Goal: Information Seeking & Learning: Learn about a topic

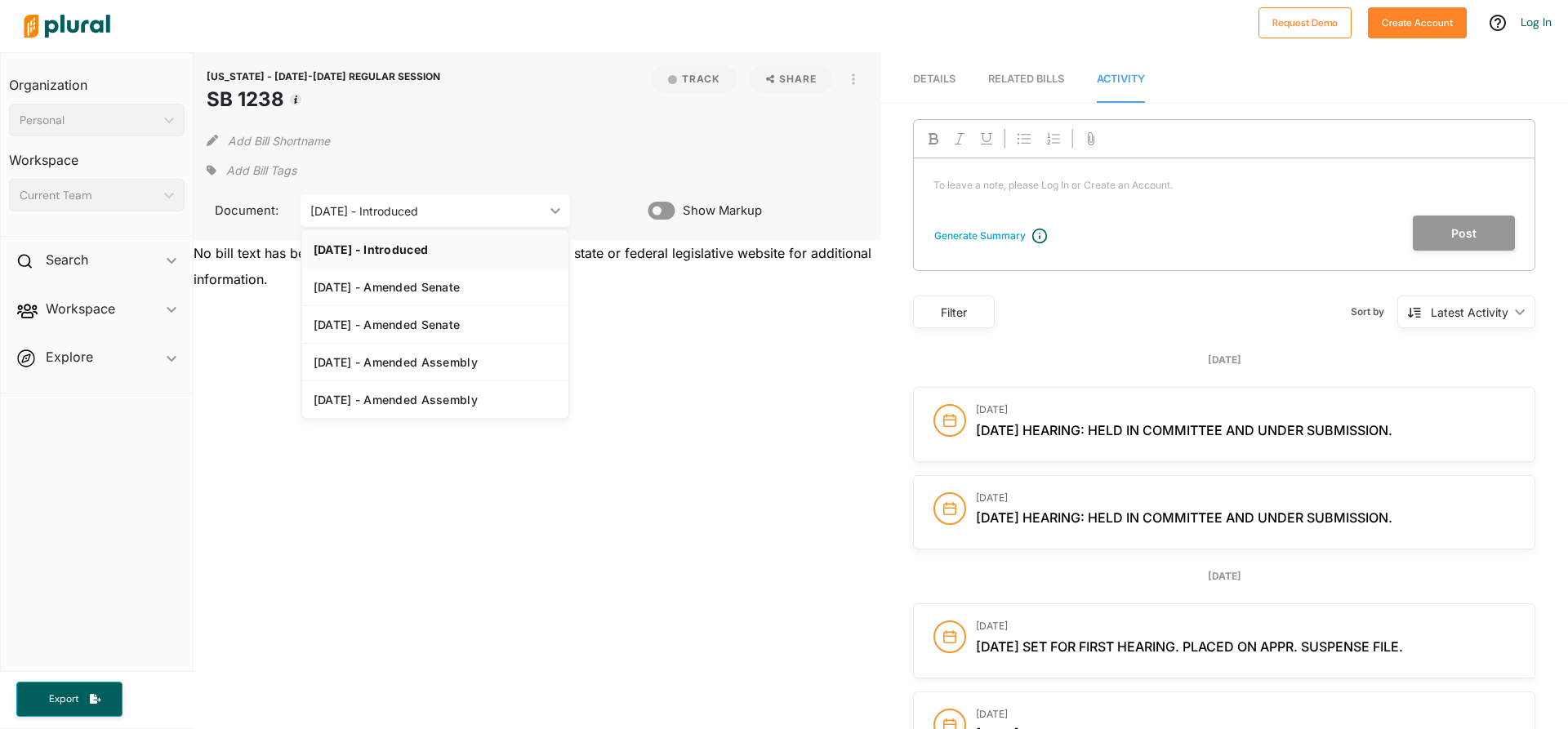
drag, startPoint x: 0, startPoint y: 0, endPoint x: 714, endPoint y: 548, distance: 900.1
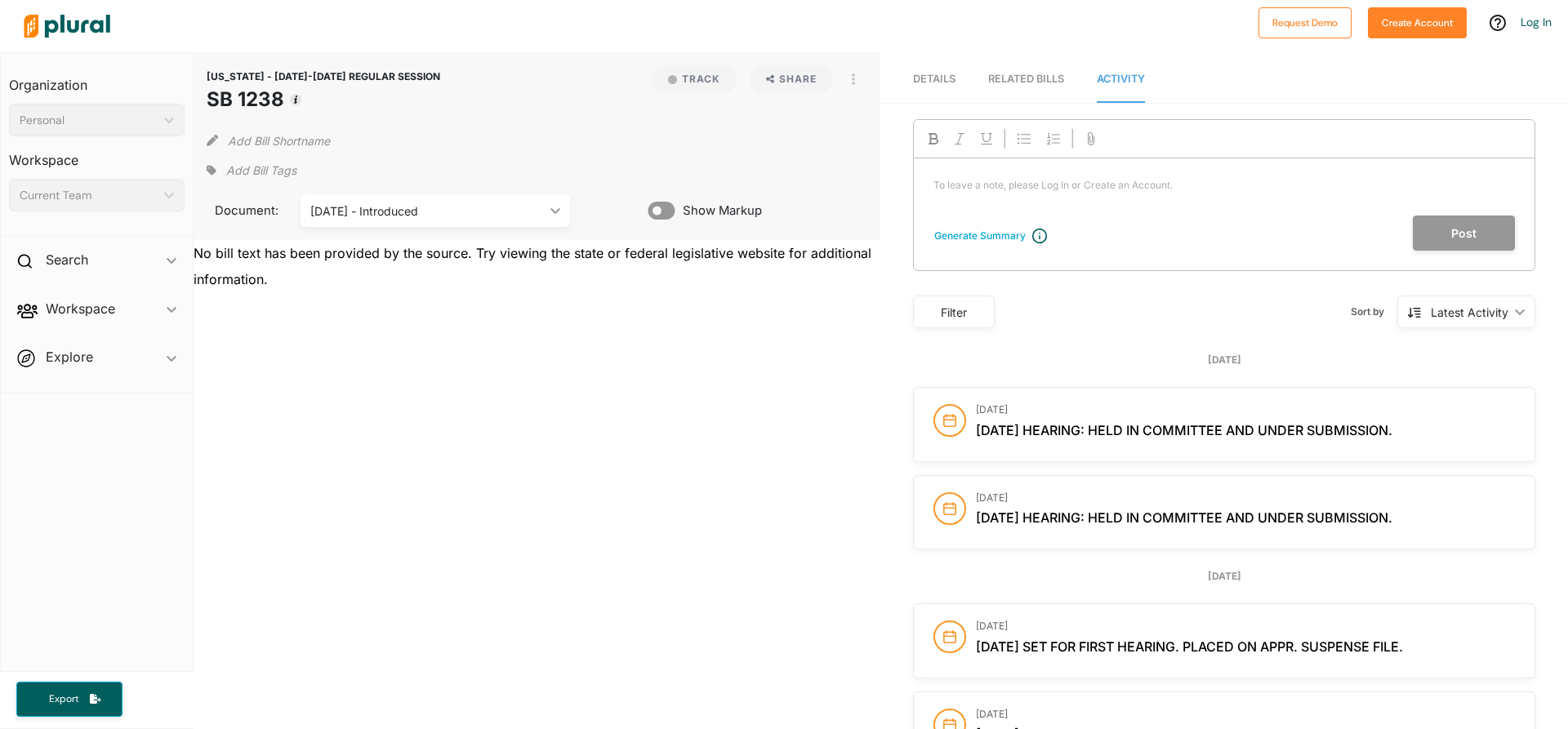
click at [550, 202] on div "02/15/18 - Introduced ic_keyboard_arrow_down" at bounding box center [434, 210] width 269 height 33
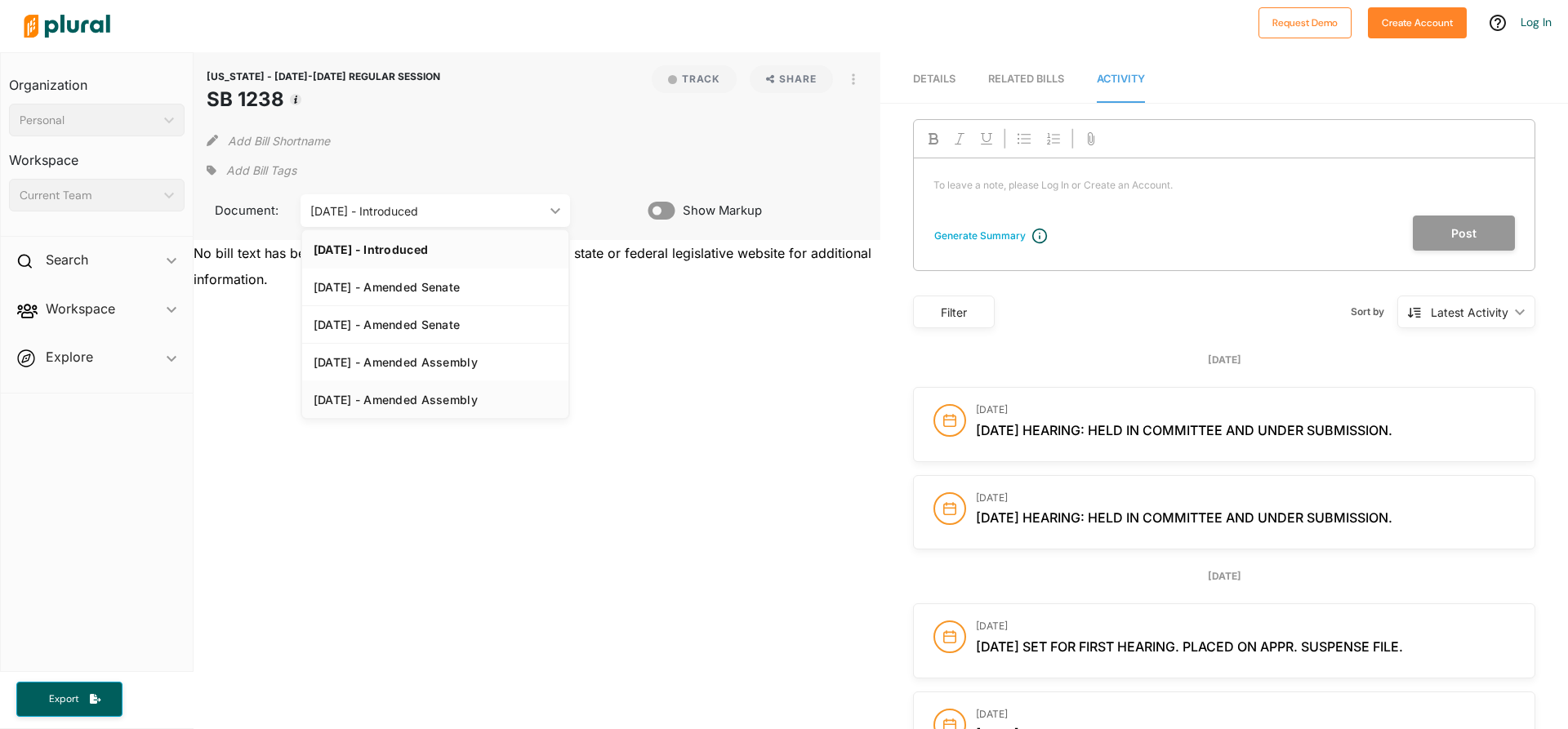
click at [449, 399] on div "[DATE] - Amended Assembly" at bounding box center [435, 400] width 243 height 14
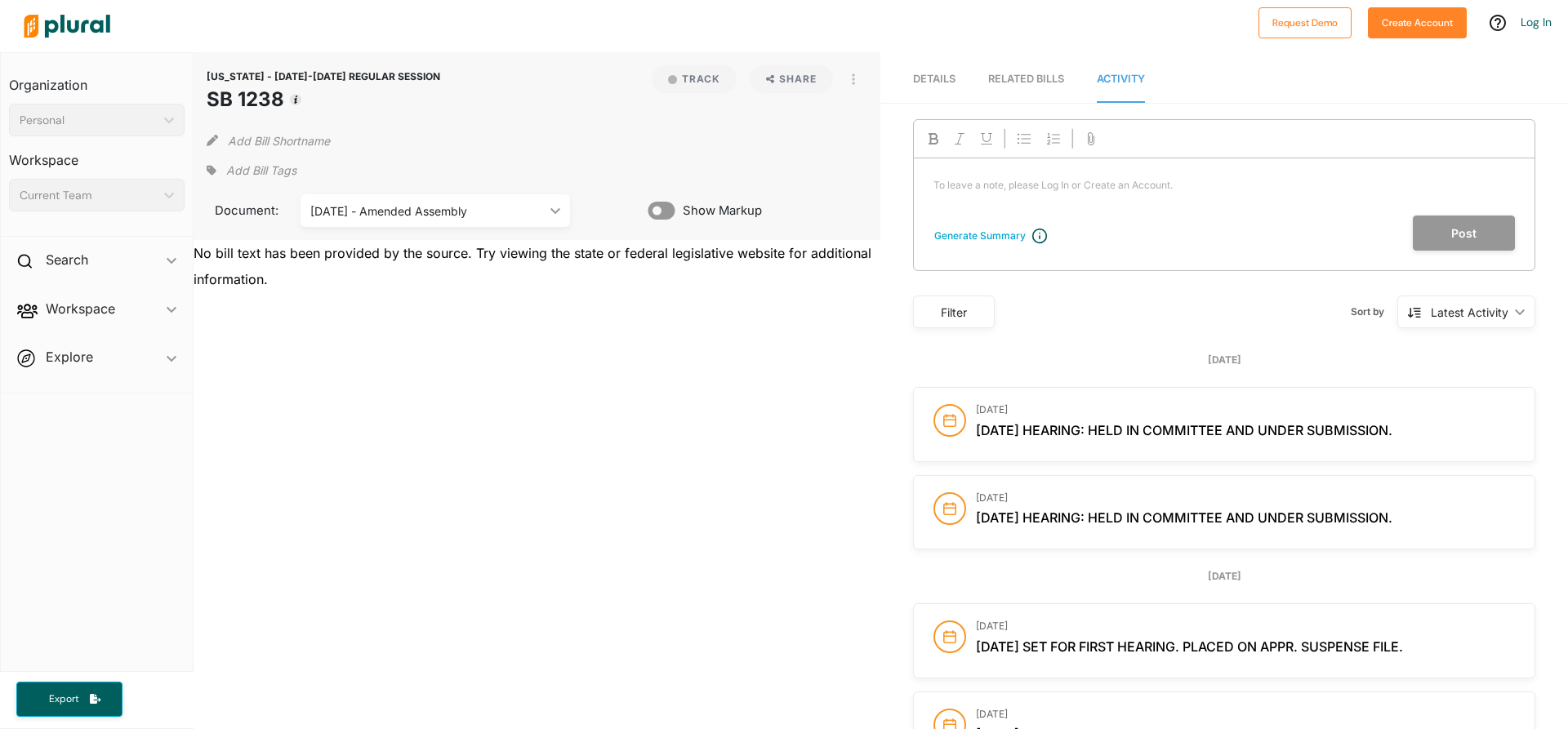
click at [930, 84] on span "Details" at bounding box center [935, 79] width 43 height 12
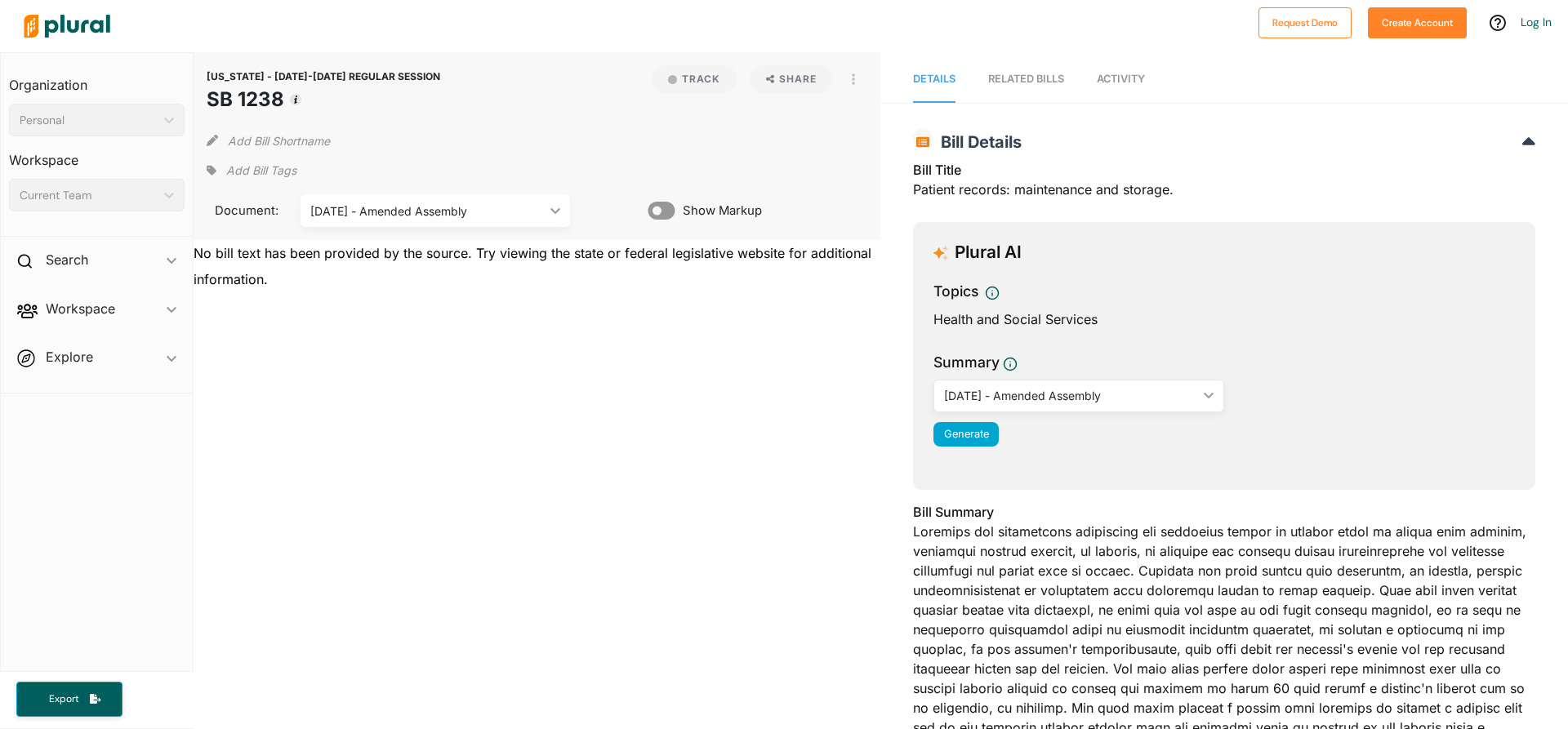
click at [1027, 69] on link "RELATED BILLS" at bounding box center [1025, 79] width 76 height 46
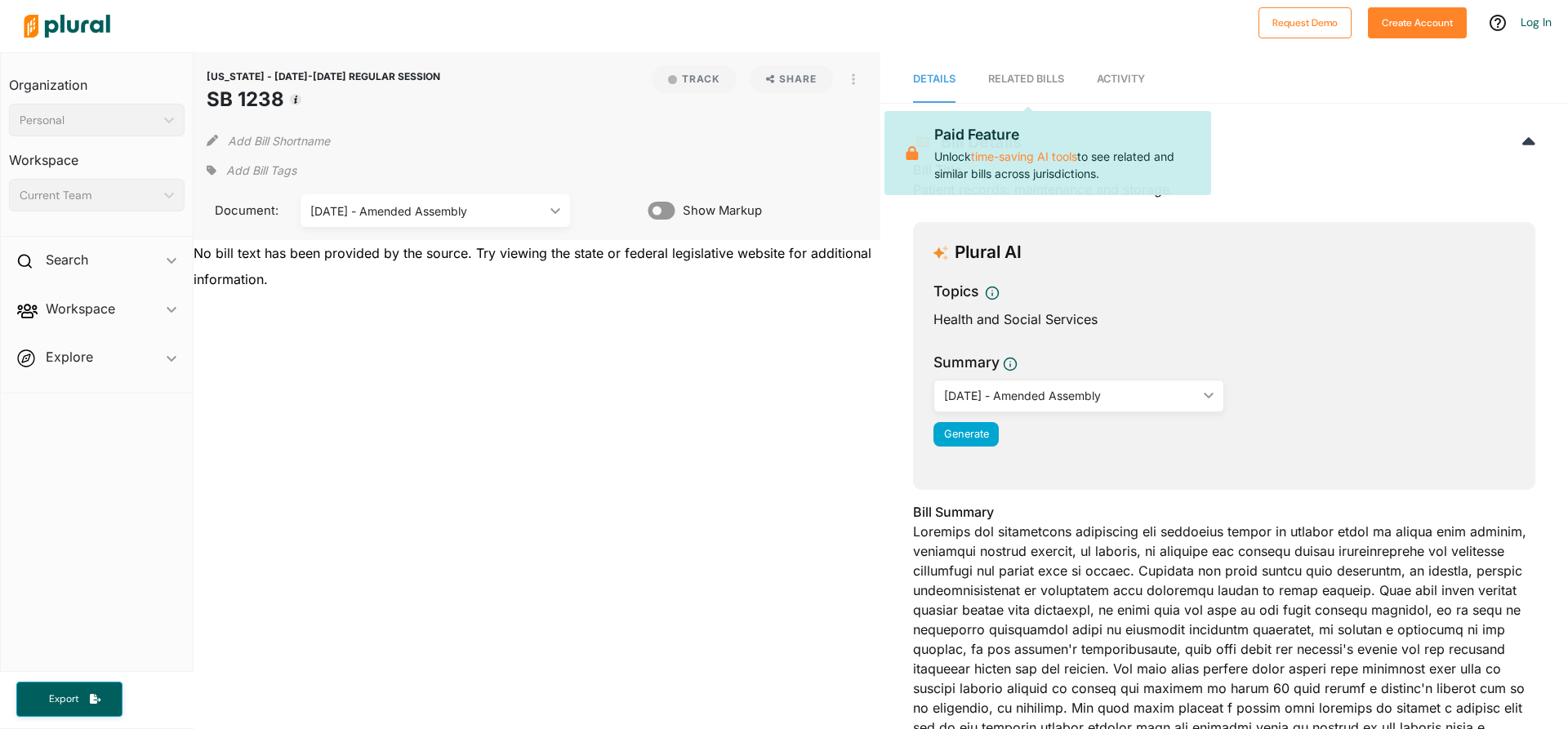
click at [896, 75] on nav "Details RELATED BILLS Activity" at bounding box center [1224, 77] width 688 height 51
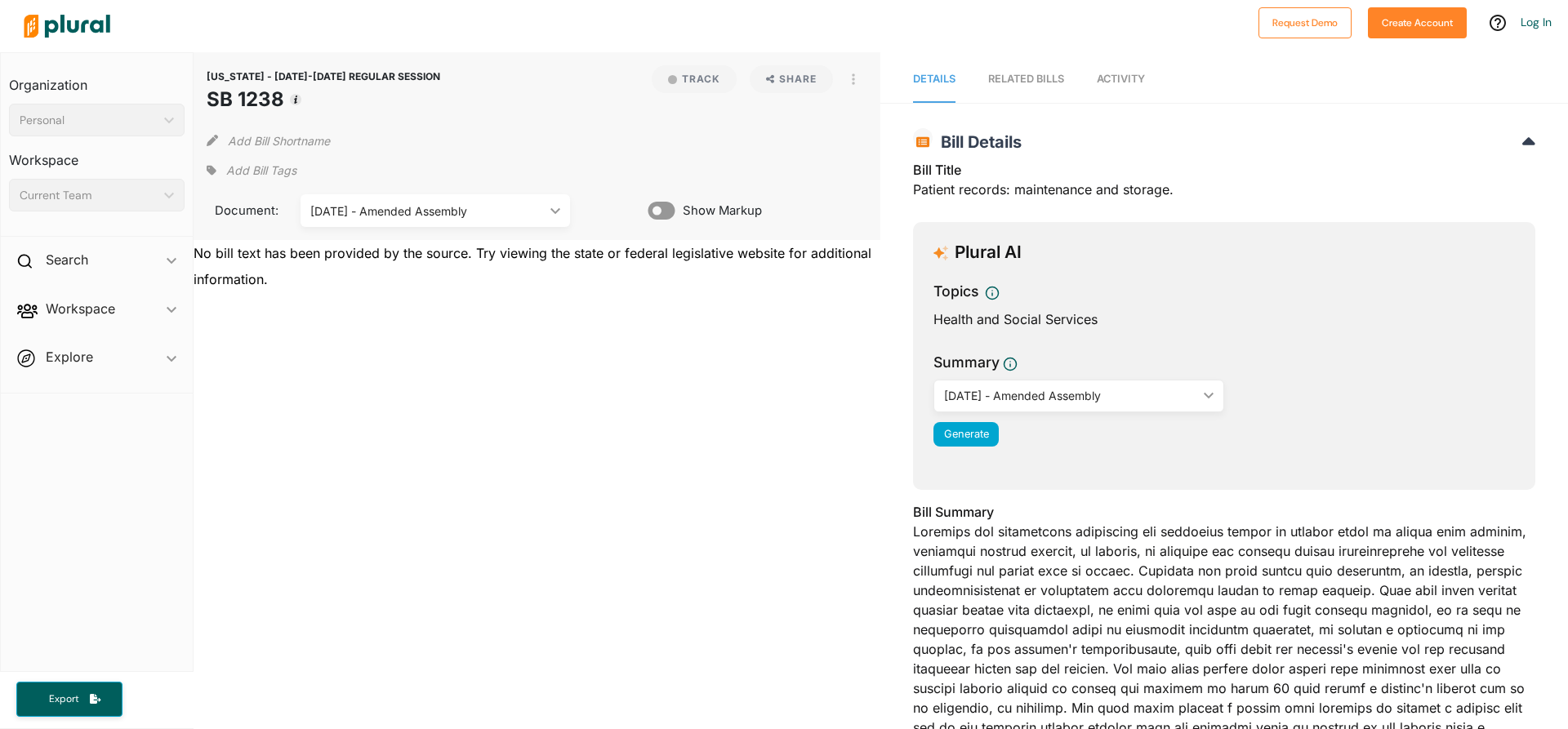
click at [1197, 395] on icon "ic_keyboard_arrow_down" at bounding box center [1205, 395] width 16 height 7
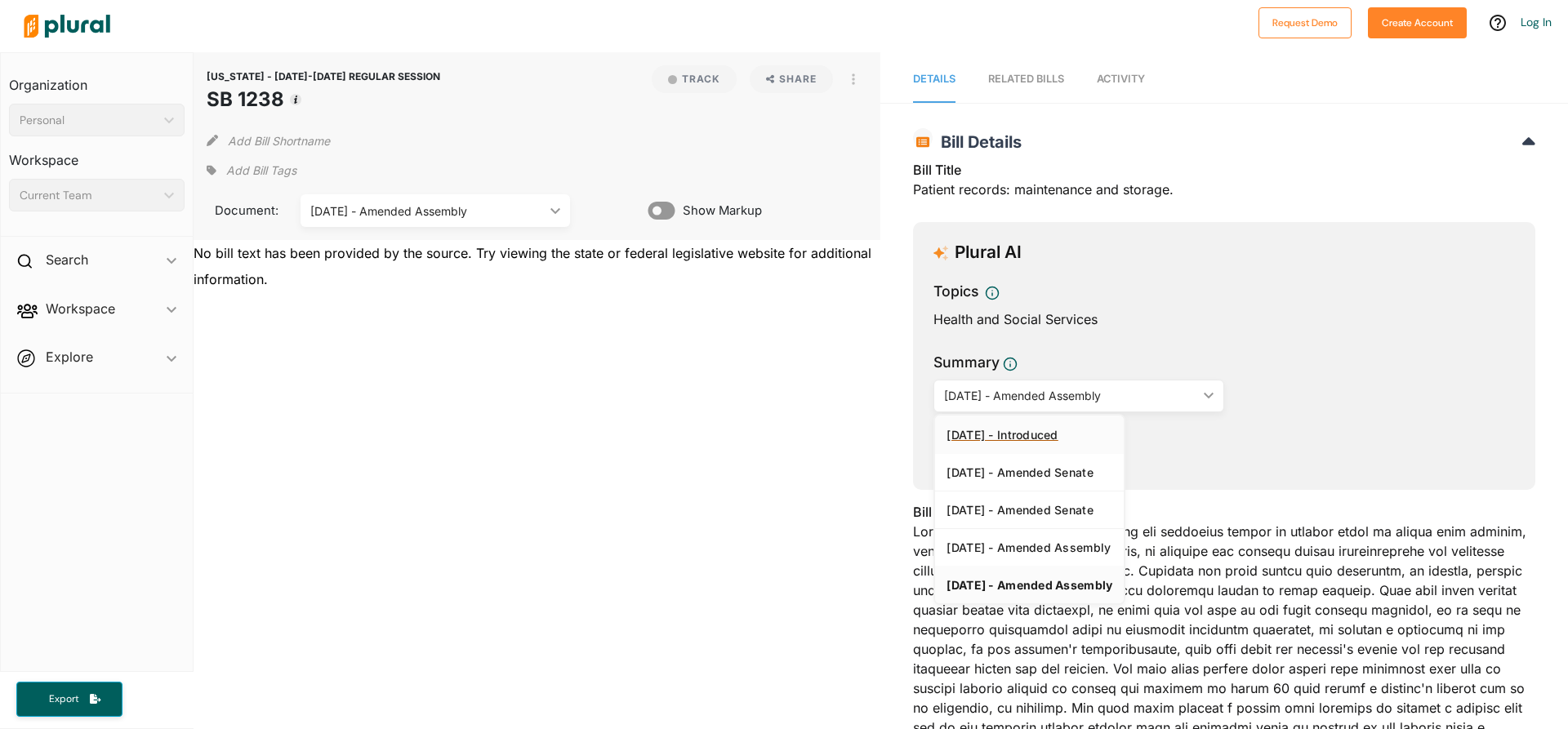
drag, startPoint x: 1100, startPoint y: 439, endPoint x: 1092, endPoint y: 439, distance: 8.0
click at [1099, 439] on div "[DATE] - Introduced" at bounding box center [1029, 435] width 166 height 14
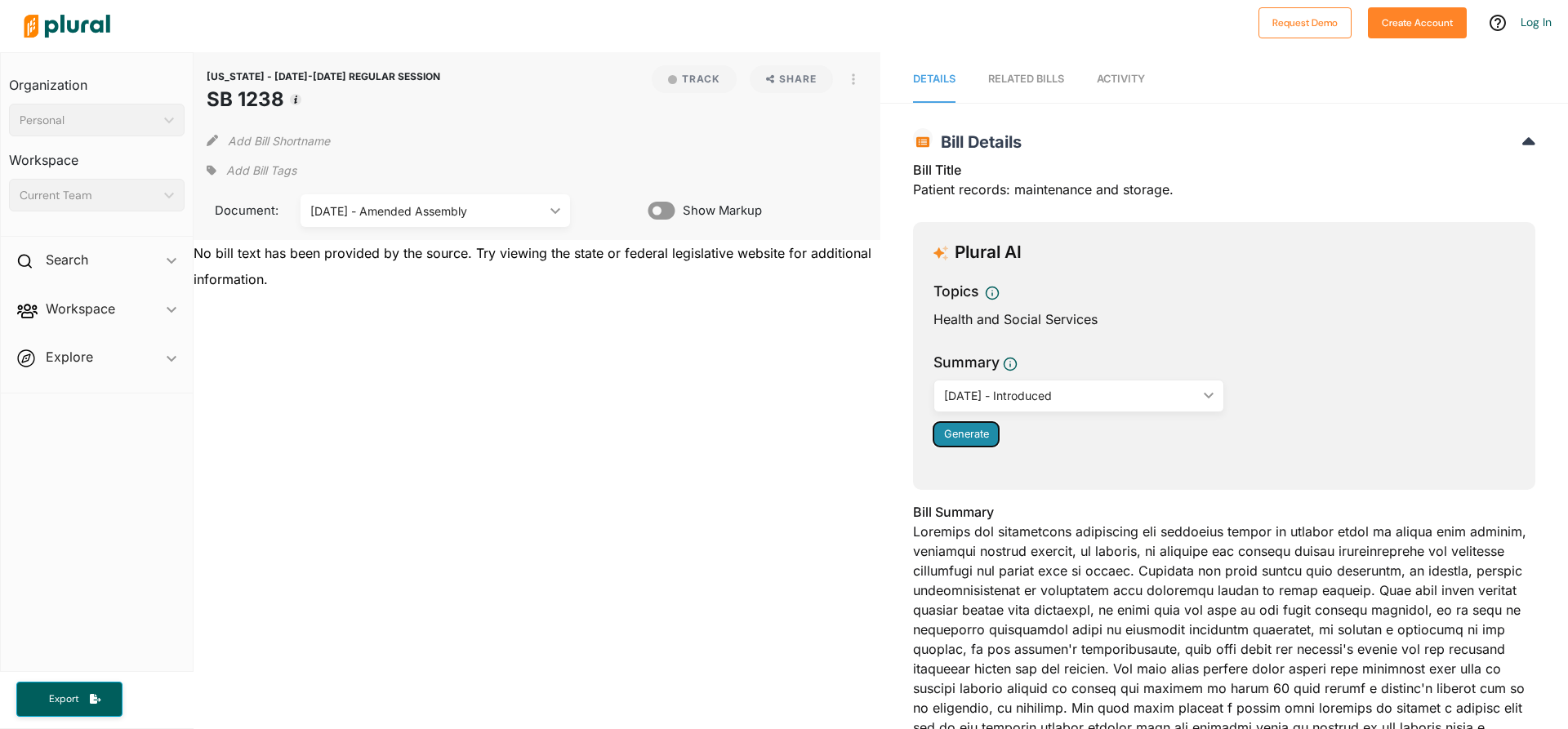
click at [957, 432] on span "Generate" at bounding box center [966, 434] width 45 height 12
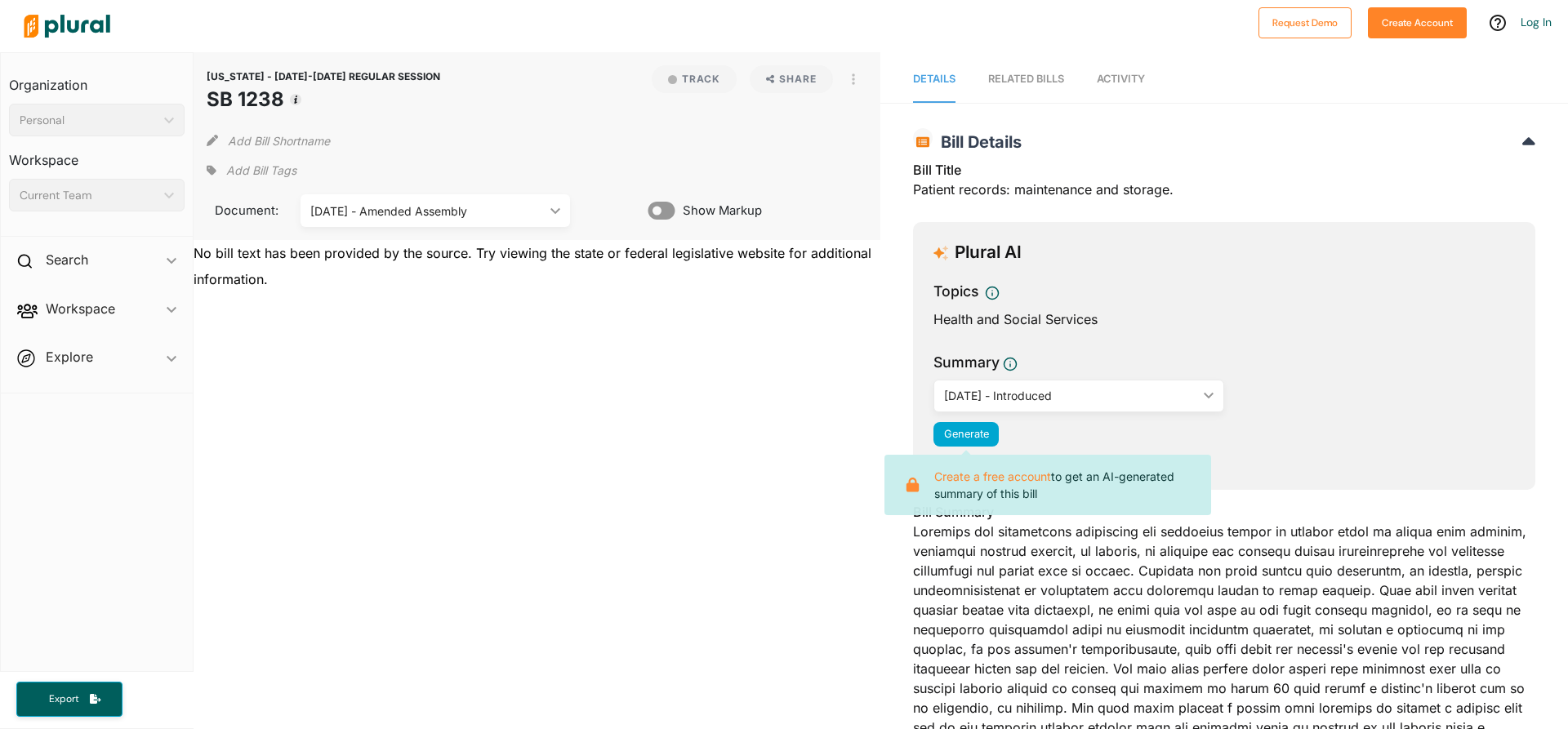
click at [1195, 388] on div "02/15/18 - Introduced ic_keyboard_arrow_down" at bounding box center [1078, 395] width 291 height 33
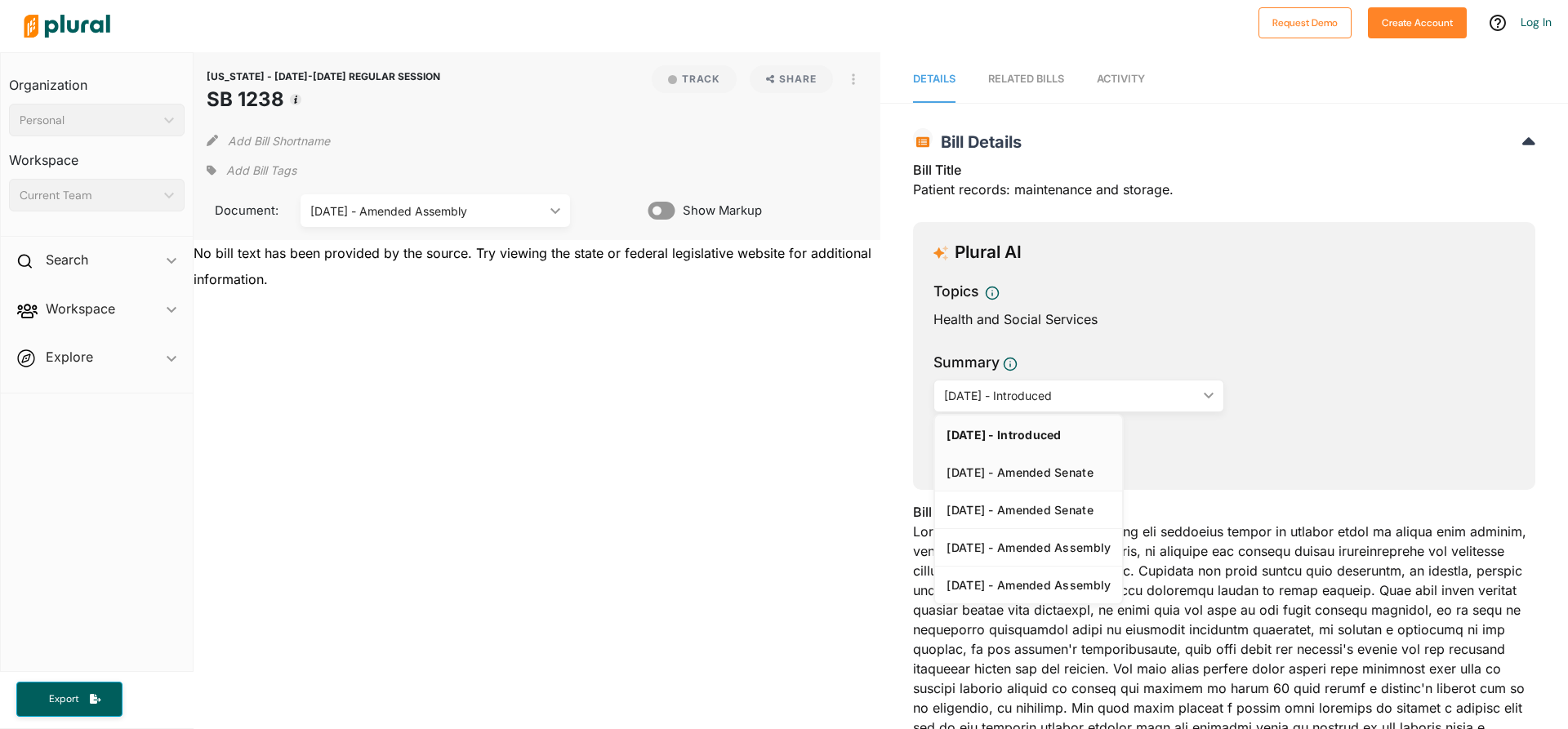
click at [999, 465] on div "[DATE] - Amended Senate" at bounding box center [1028, 472] width 164 height 14
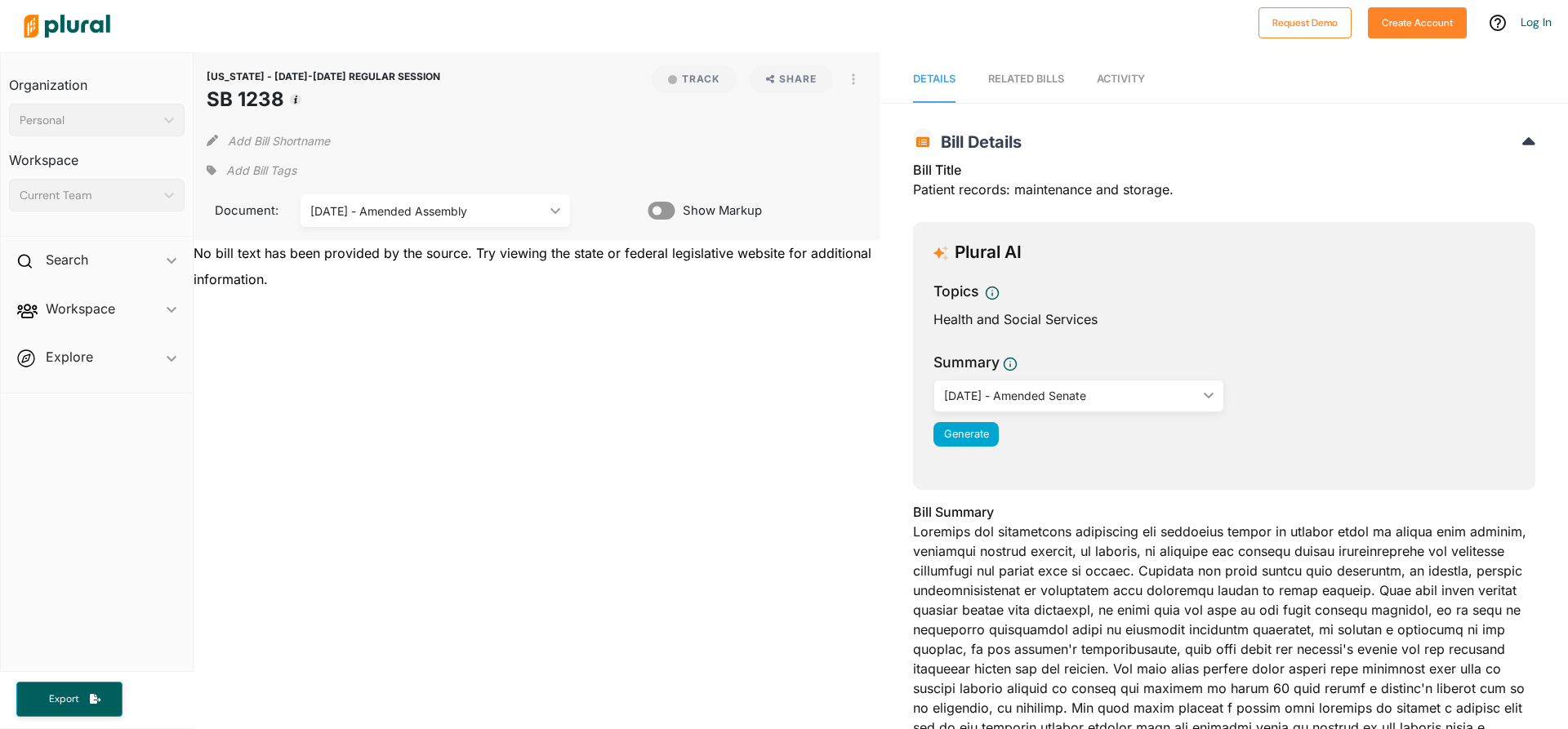
click at [1201, 404] on div "03/19/18 - Amended Senate ic_keyboard_arrow_down" at bounding box center [1078, 395] width 291 height 33
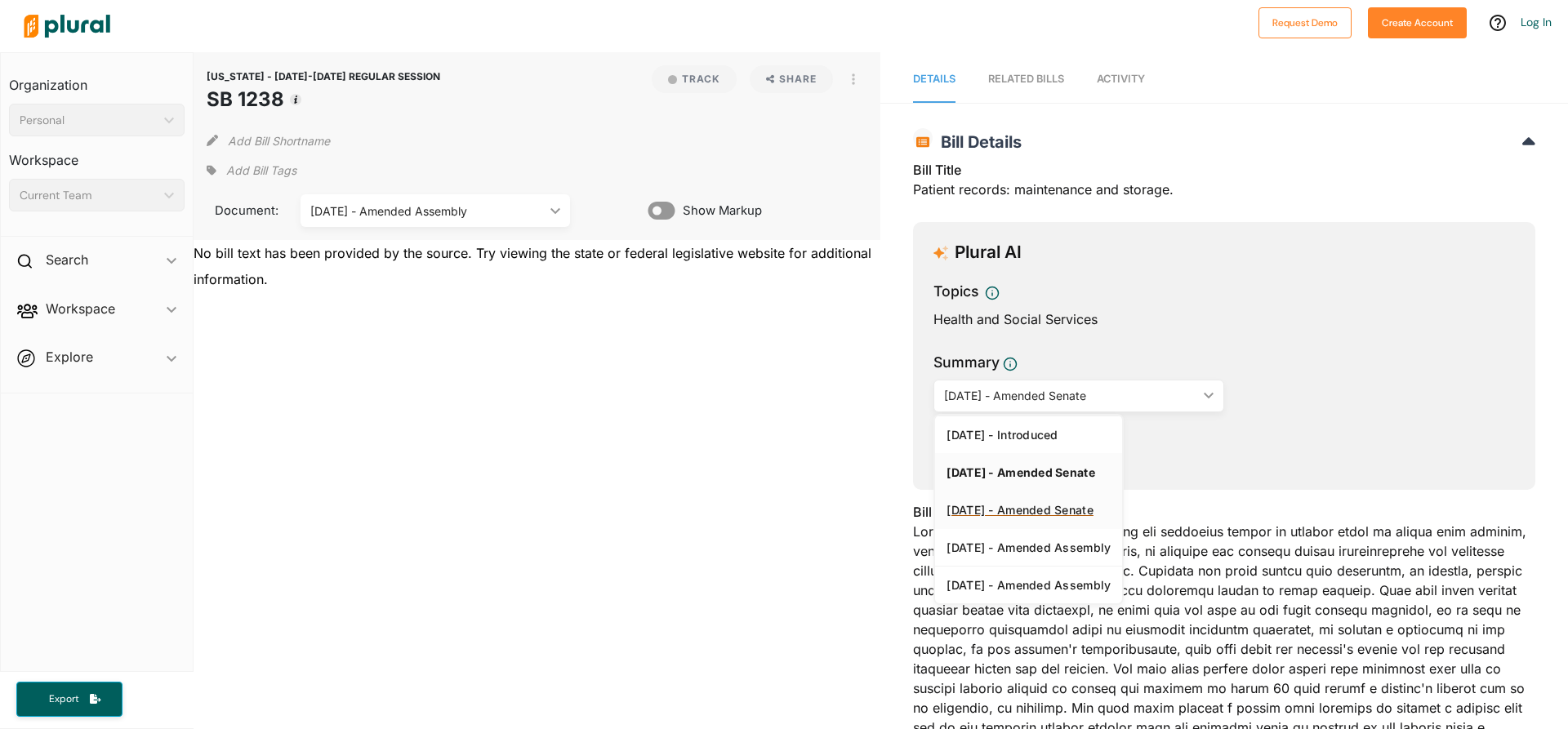
click at [1027, 506] on div "[DATE] - Amended Senate" at bounding box center [1028, 510] width 164 height 14
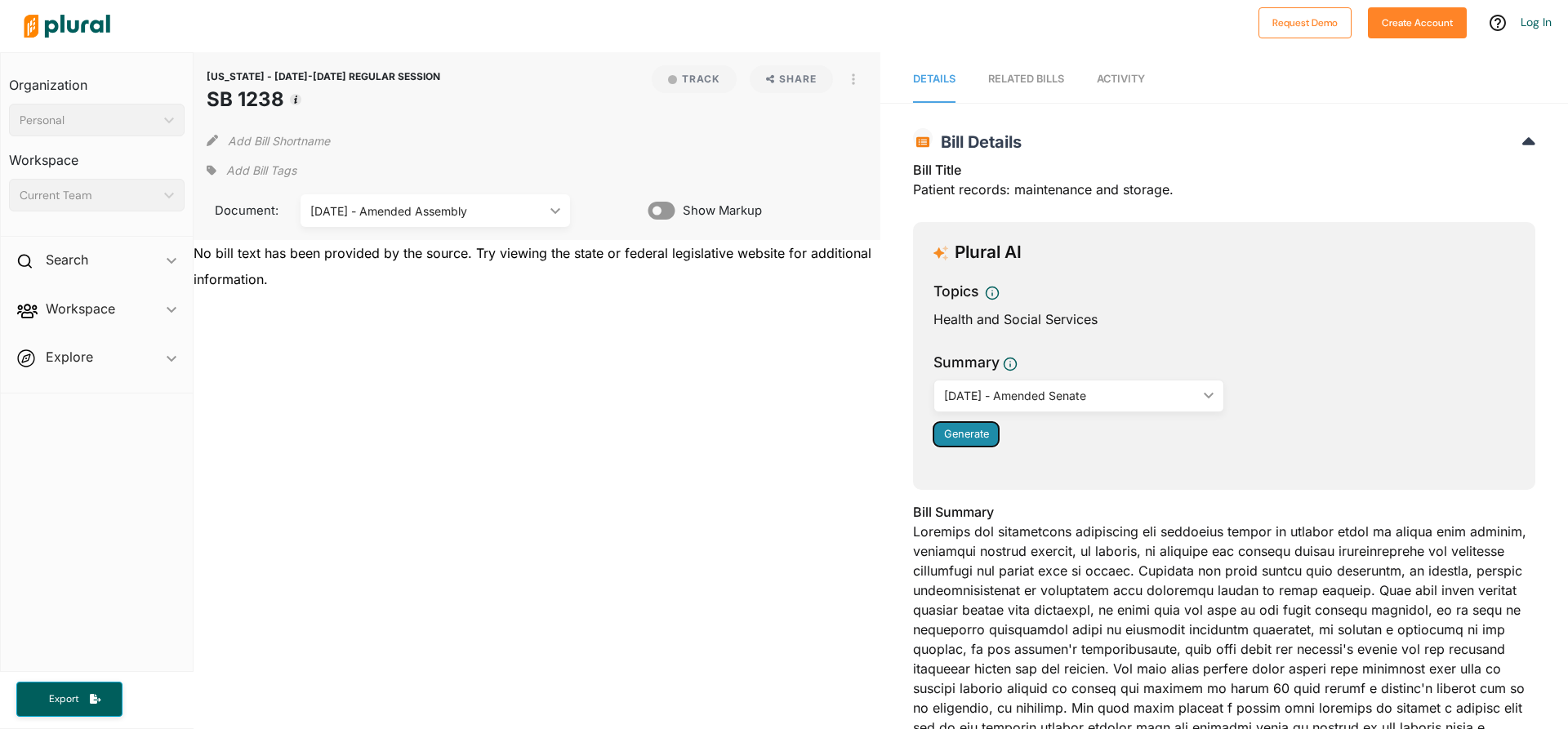
click at [962, 436] on span "Generate" at bounding box center [966, 434] width 45 height 12
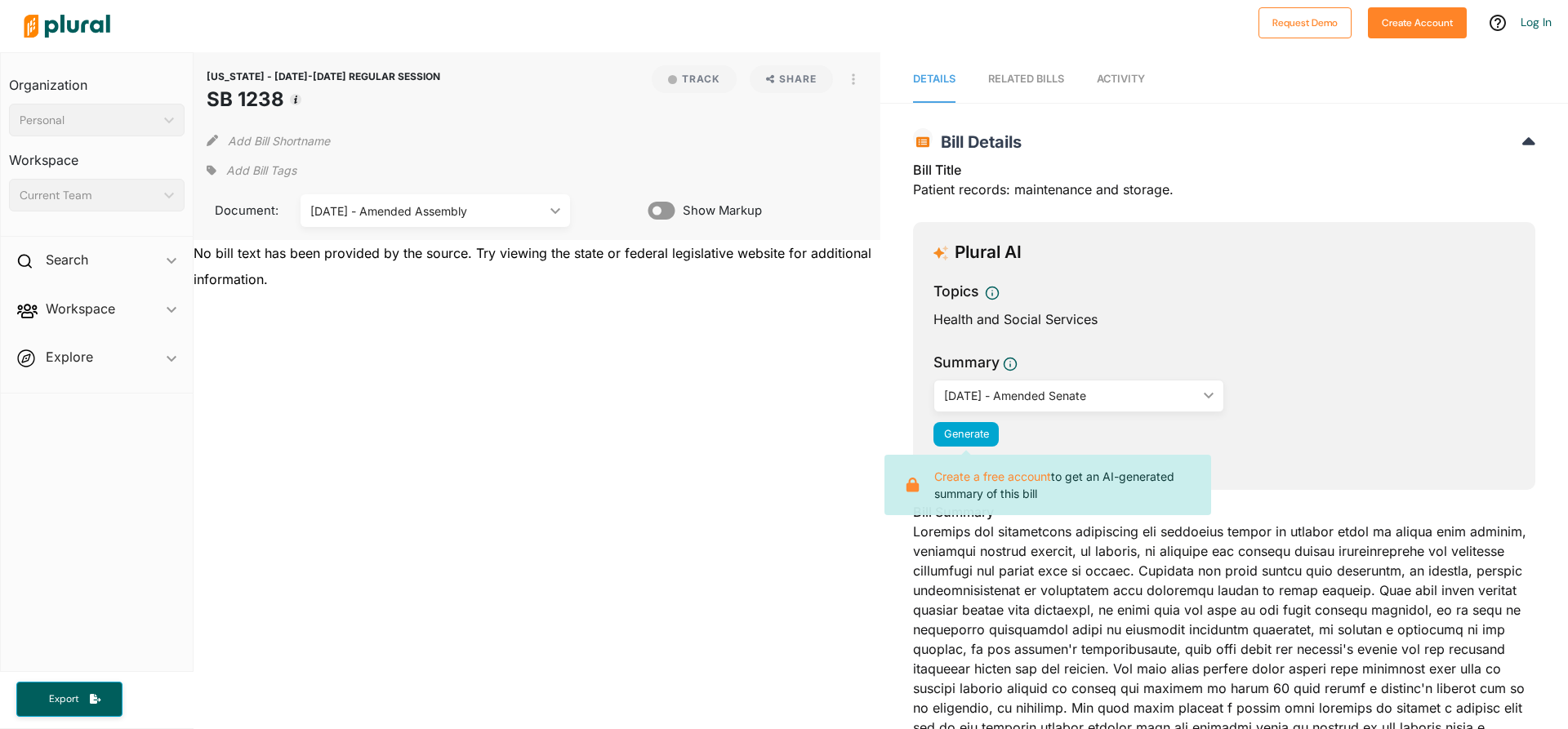
click at [1242, 377] on span "Summary" at bounding box center [1223, 365] width 581 height 28
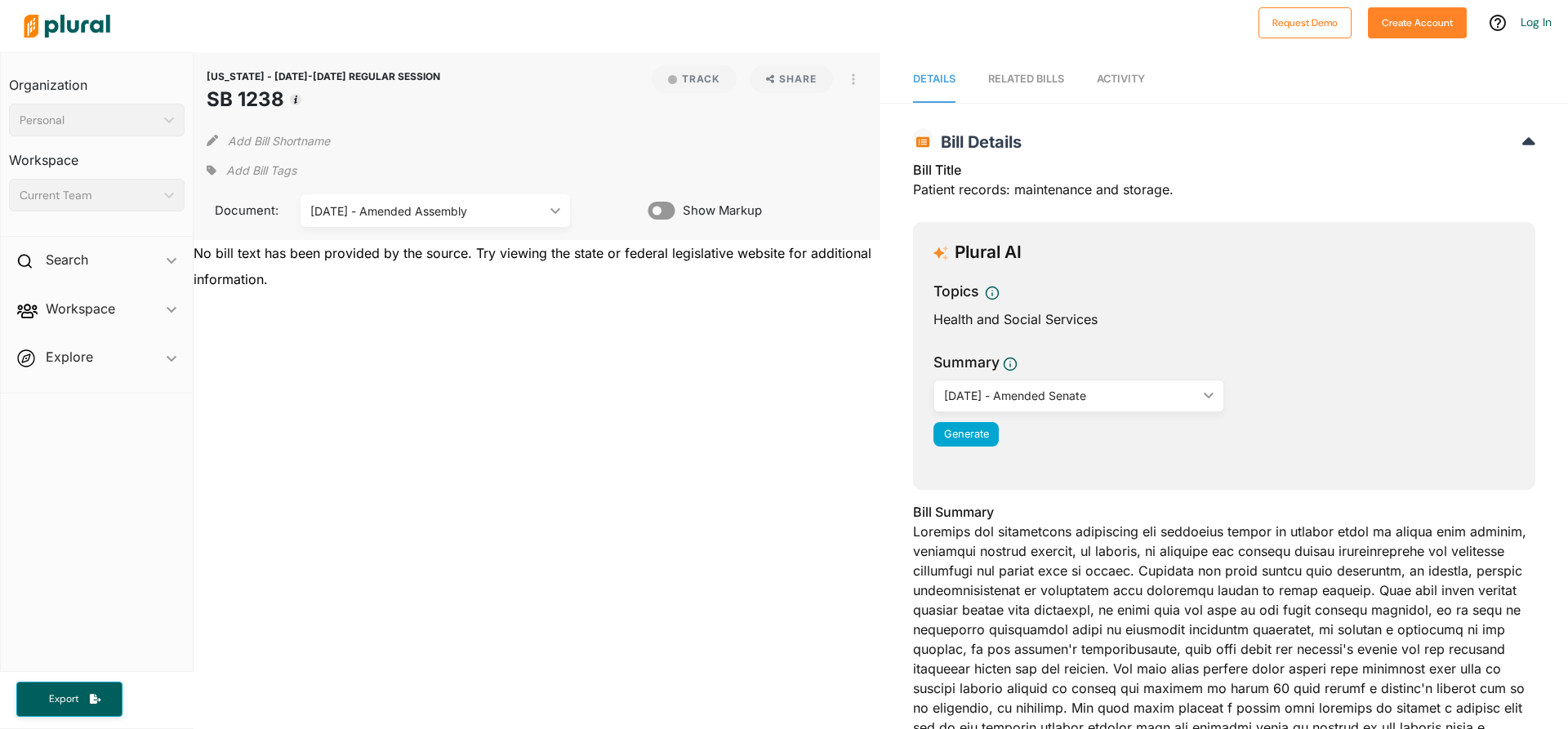
click at [1186, 398] on div "[DATE] - Amended Senate" at bounding box center [1070, 395] width 253 height 17
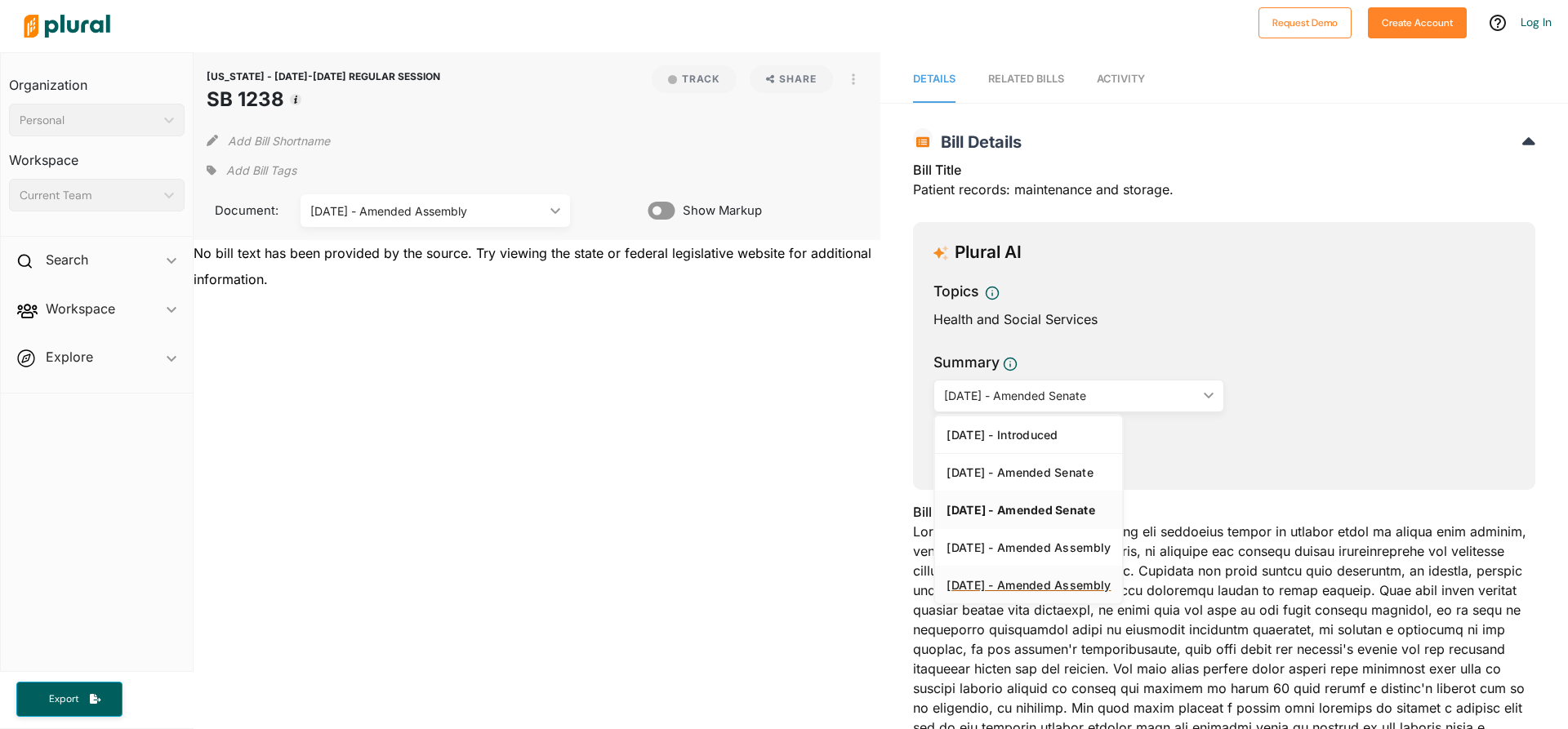
click at [998, 580] on div "[DATE] - Amended Assembly" at bounding box center [1028, 585] width 164 height 14
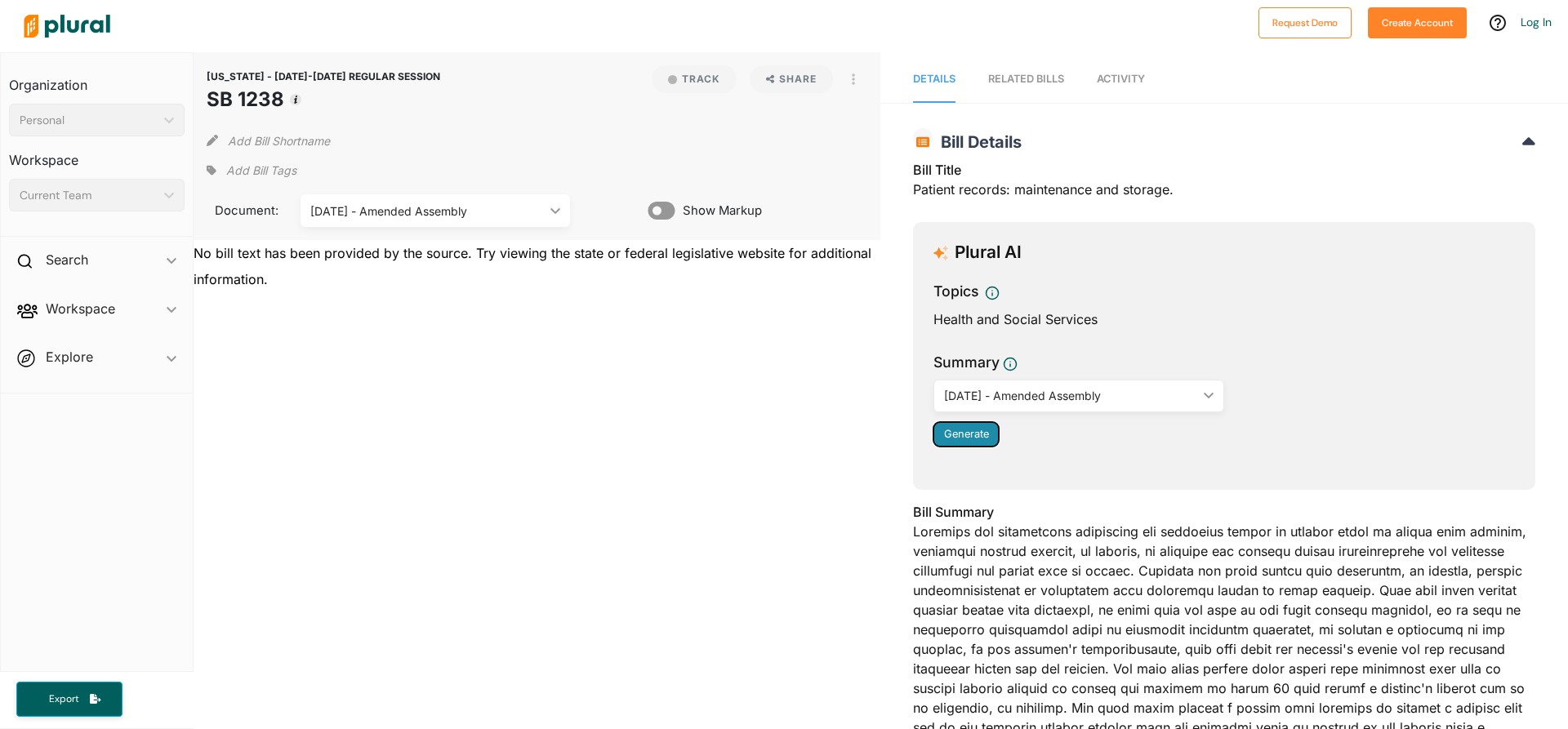
click at [964, 429] on span "Generate" at bounding box center [966, 434] width 45 height 12
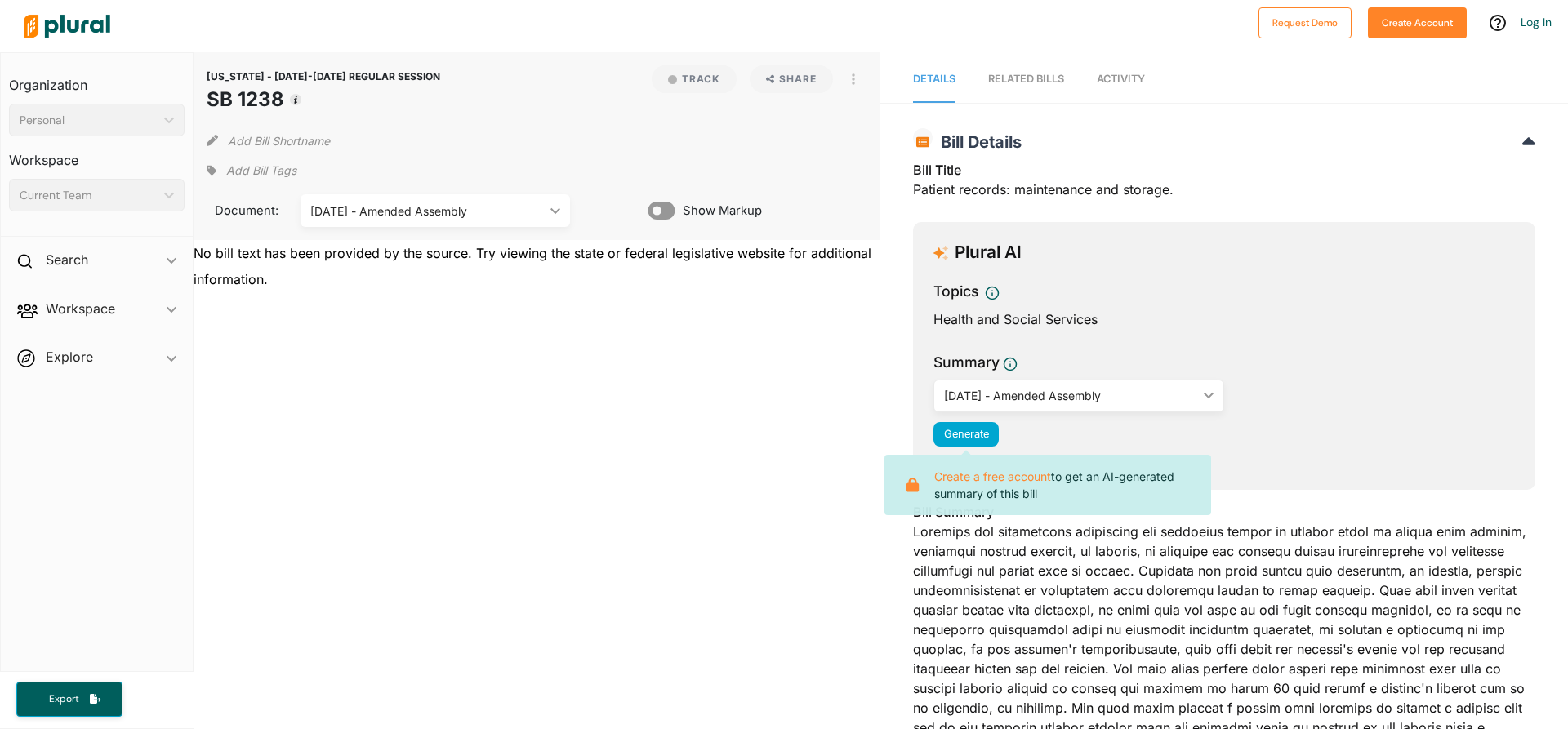
click at [1313, 228] on div "Plural AI Topics Health and Social Services Summary 06/28/18 - Amended Assembly…" at bounding box center [1224, 355] width 622 height 267
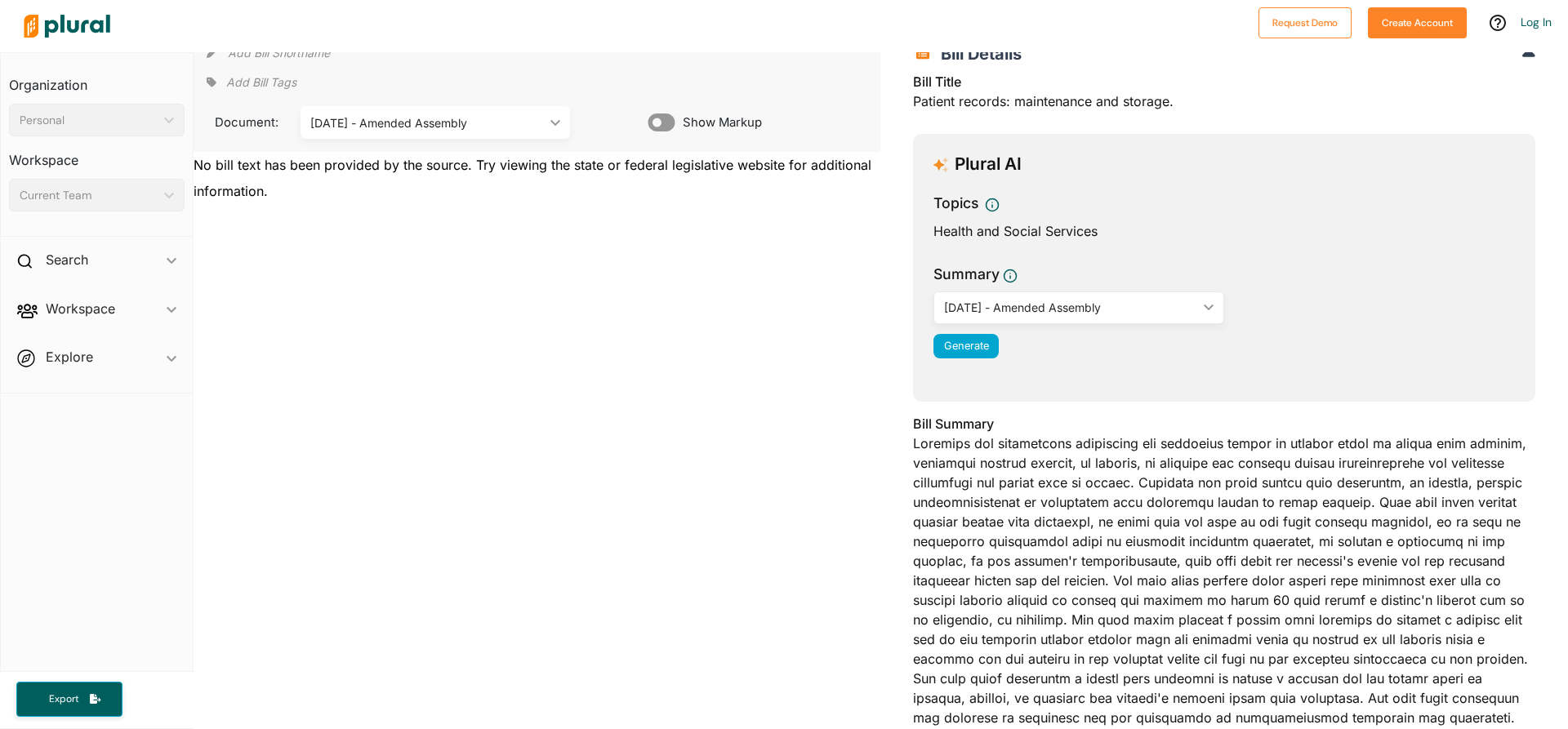
scroll to position [408, 0]
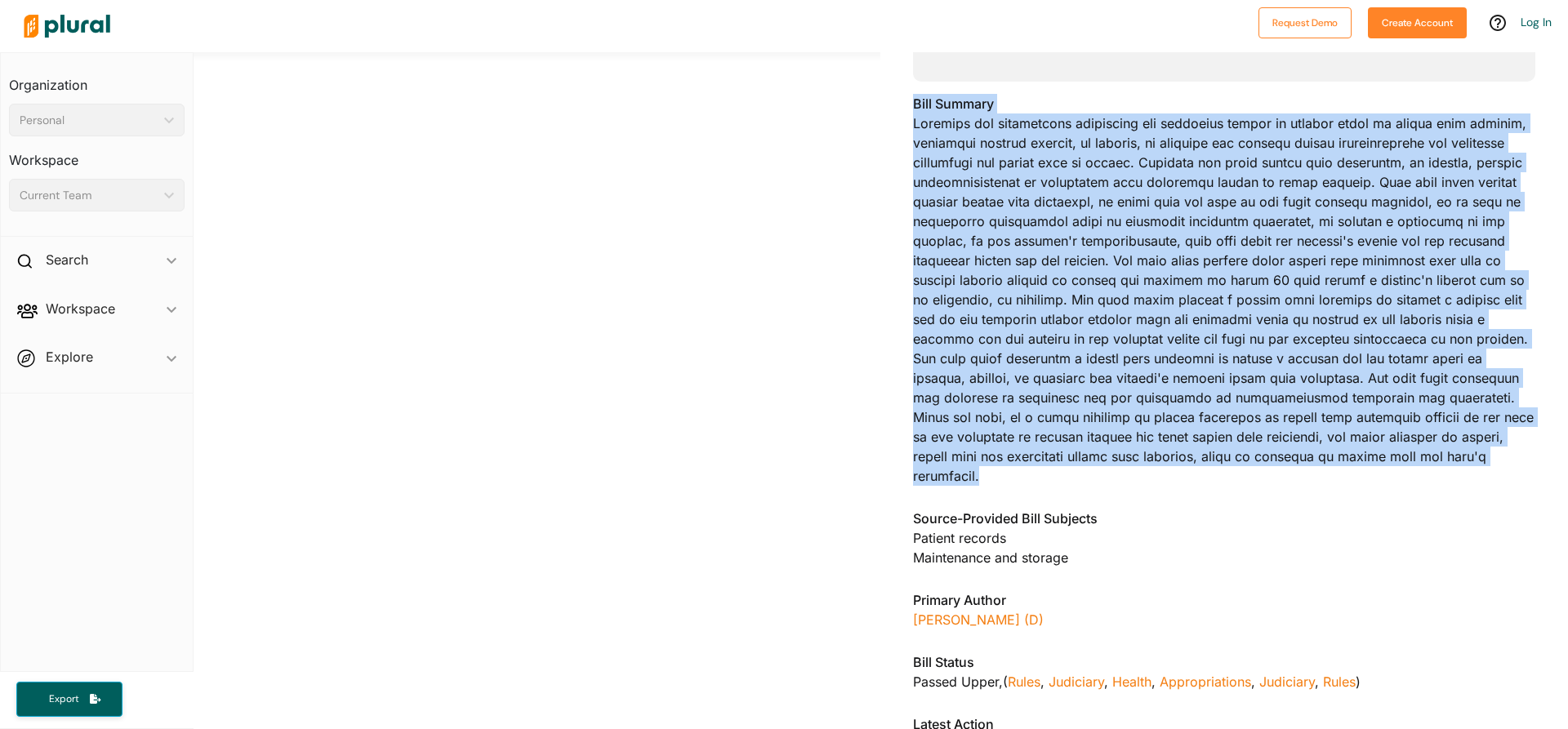
drag, startPoint x: 1196, startPoint y: 461, endPoint x: 869, endPoint y: 129, distance: 466.0
click at [869, 129] on div "CALIFORNIA - 2017-2018 REGULAR SESSION SB 1238 Track Share View Source Print Ad…" at bounding box center [880, 272] width 1374 height 1256
copy div "Back to search Details RELATED BILLS Activity CALIFORNIA - 2017-2018 REGULAR SE…"
